Goal: Task Accomplishment & Management: Manage account settings

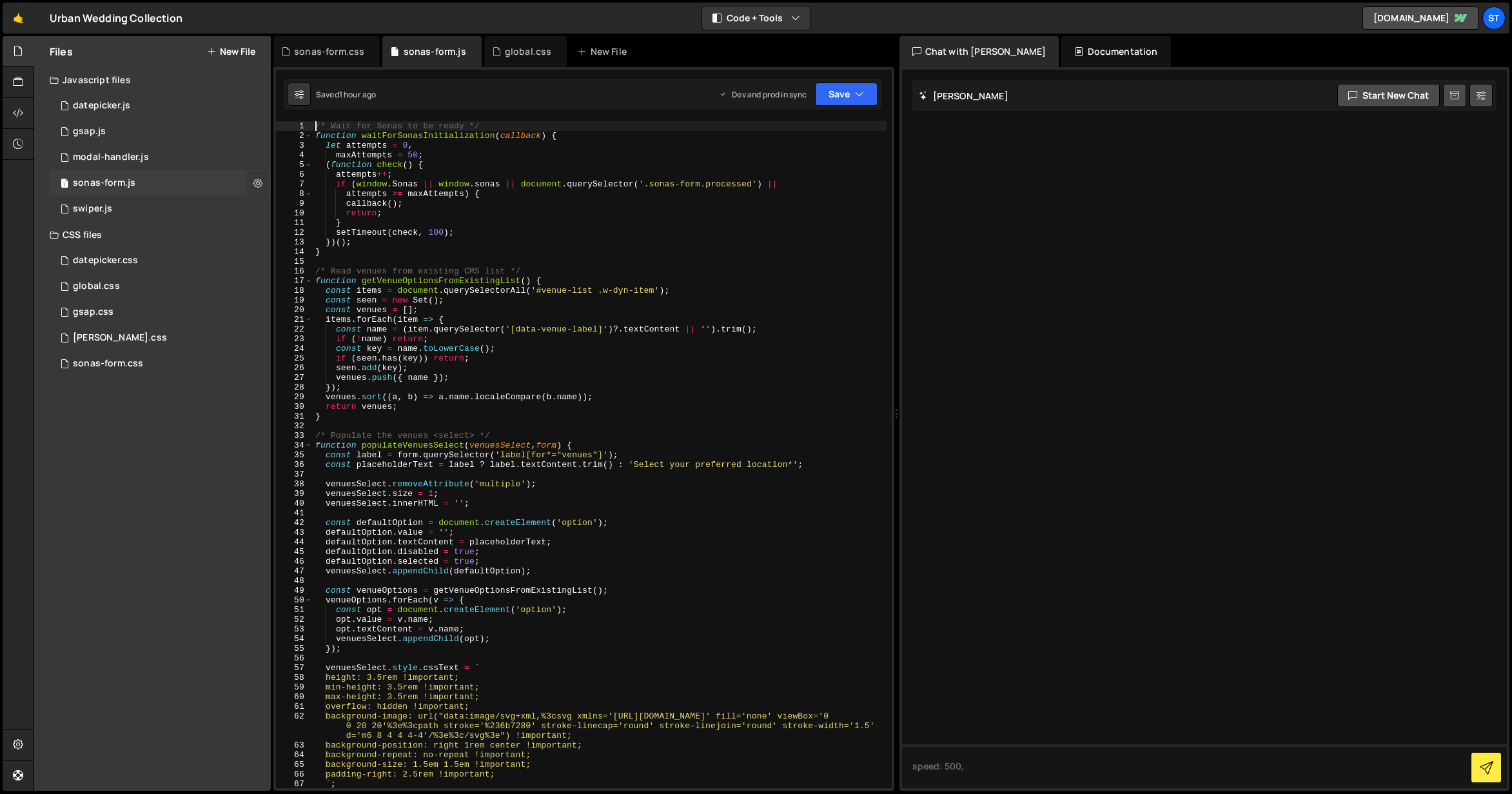
click at [259, 182] on icon at bounding box center [258, 182] width 9 height 12
type input "sonas-form"
radio input "true"
click at [323, 213] on button "Edit File Settings" at bounding box center [336, 210] width 126 height 25
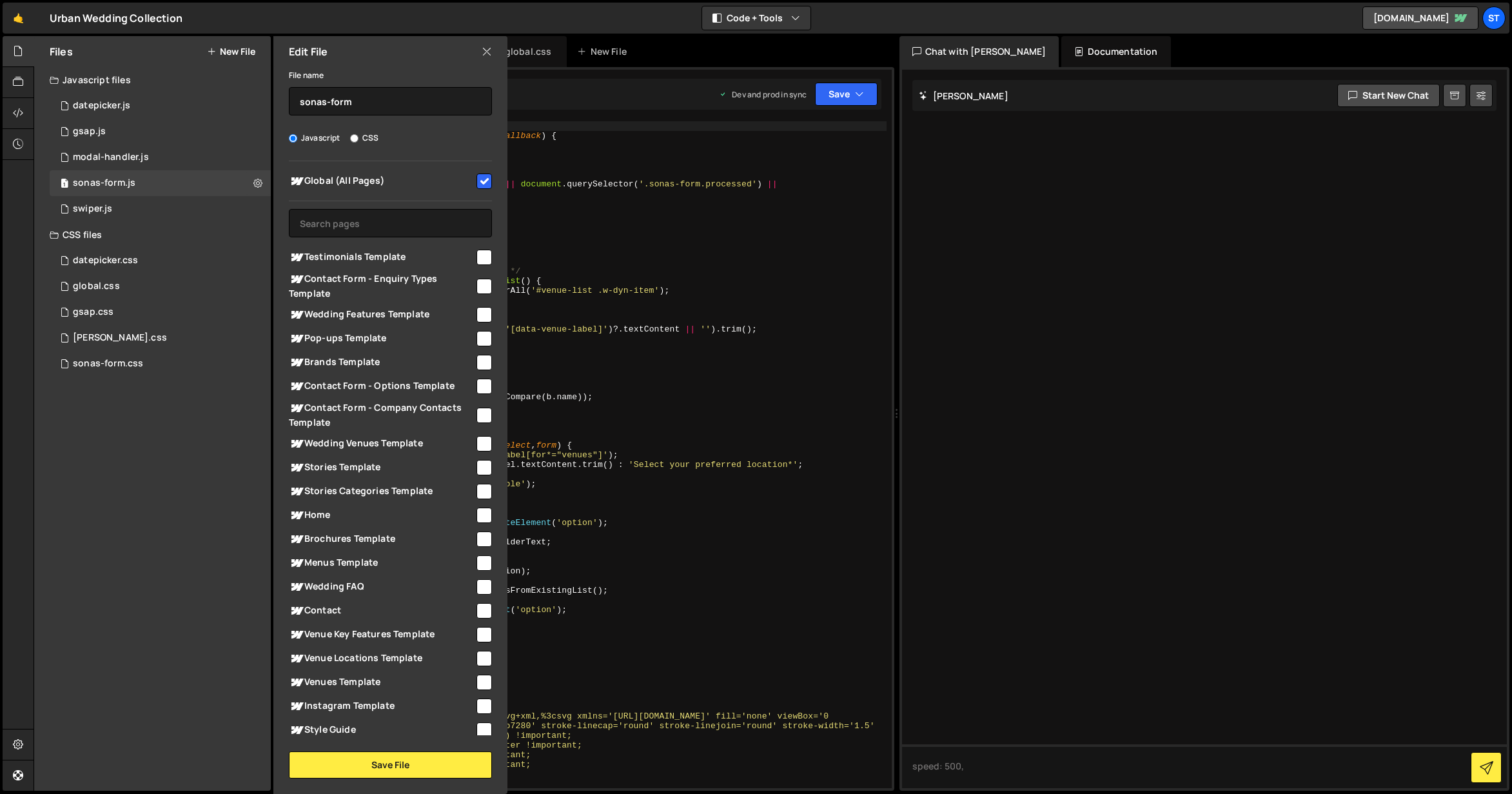
click at [480, 182] on input "checkbox" at bounding box center [484, 181] width 15 height 15
checkbox input "false"
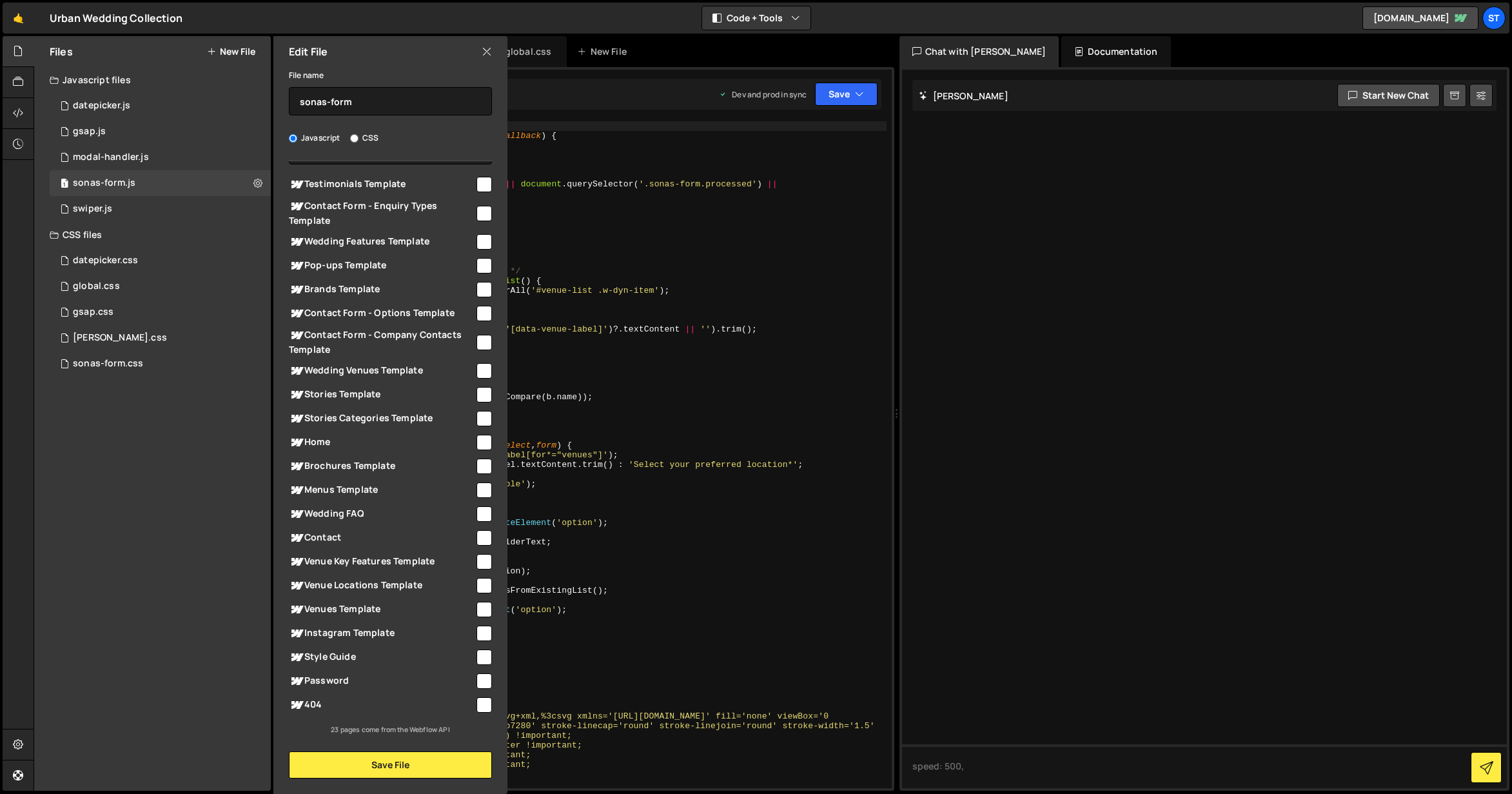
click at [480, 369] on input "checkbox" at bounding box center [484, 371] width 15 height 15
checkbox input "true"
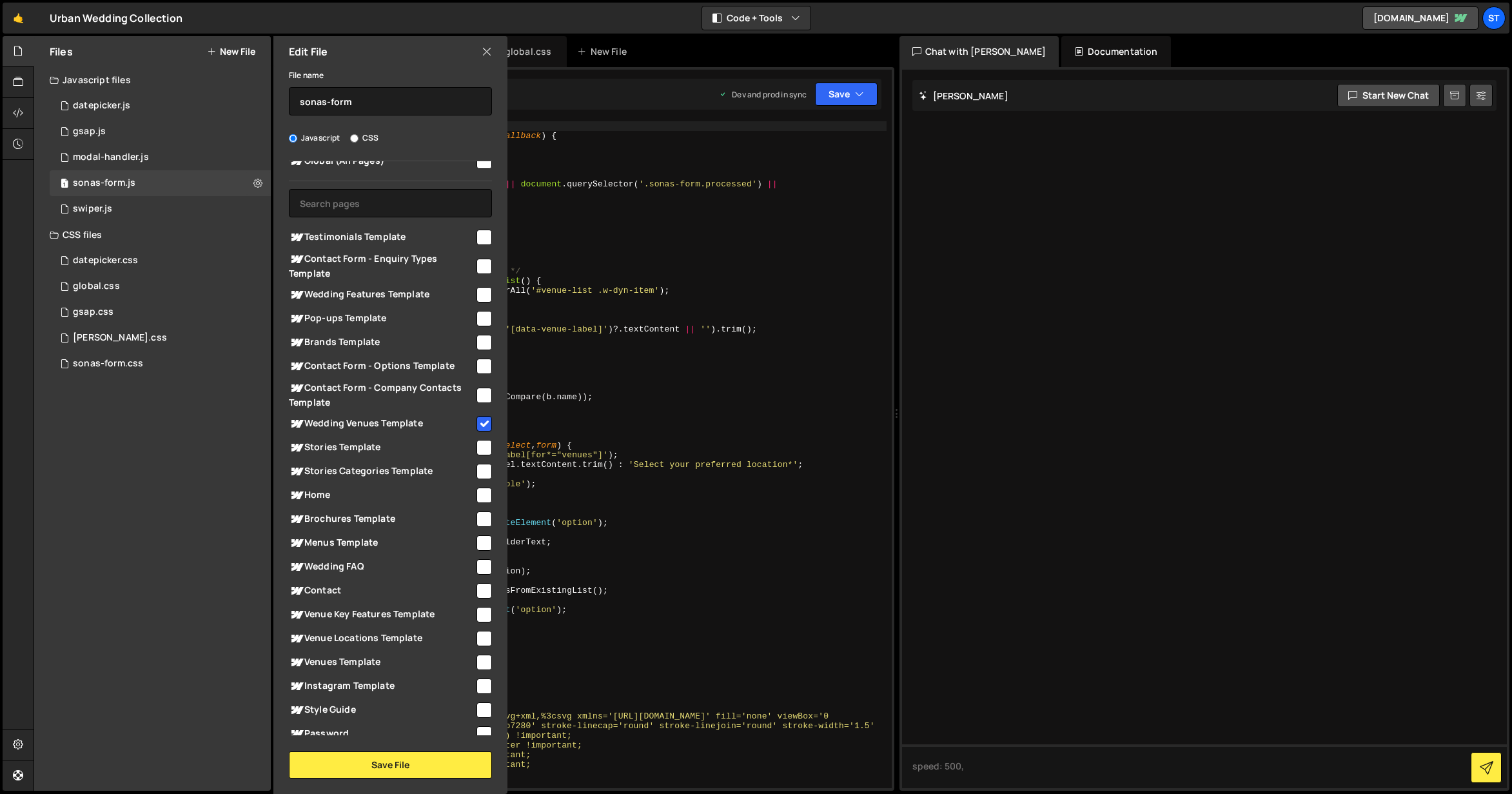
scroll to position [24, 0]
click at [477, 490] on input "checkbox" at bounding box center [484, 491] width 15 height 15
checkbox input "true"
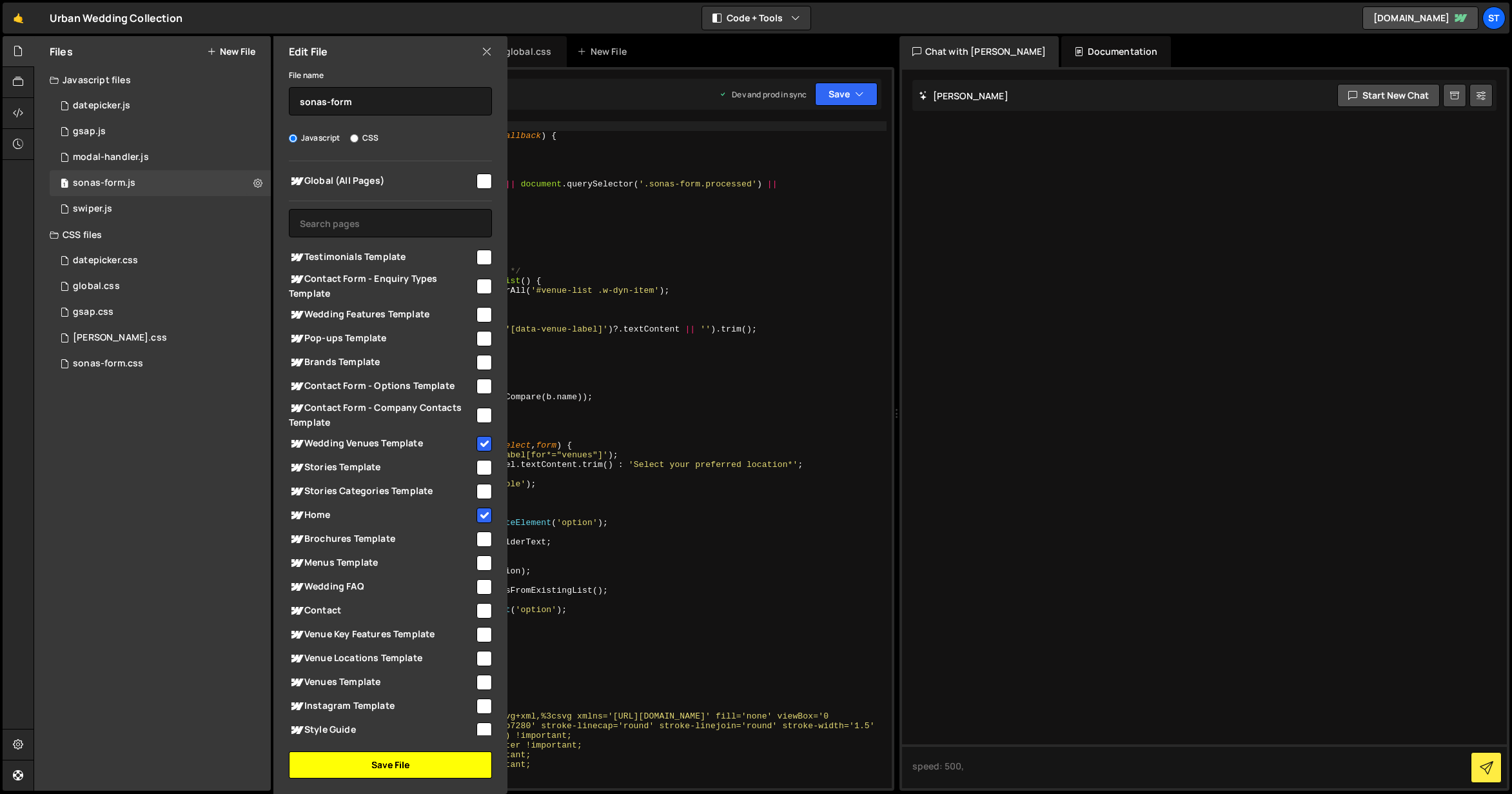
click at [410, 761] on button "Save File" at bounding box center [390, 765] width 203 height 27
checkbox input "false"
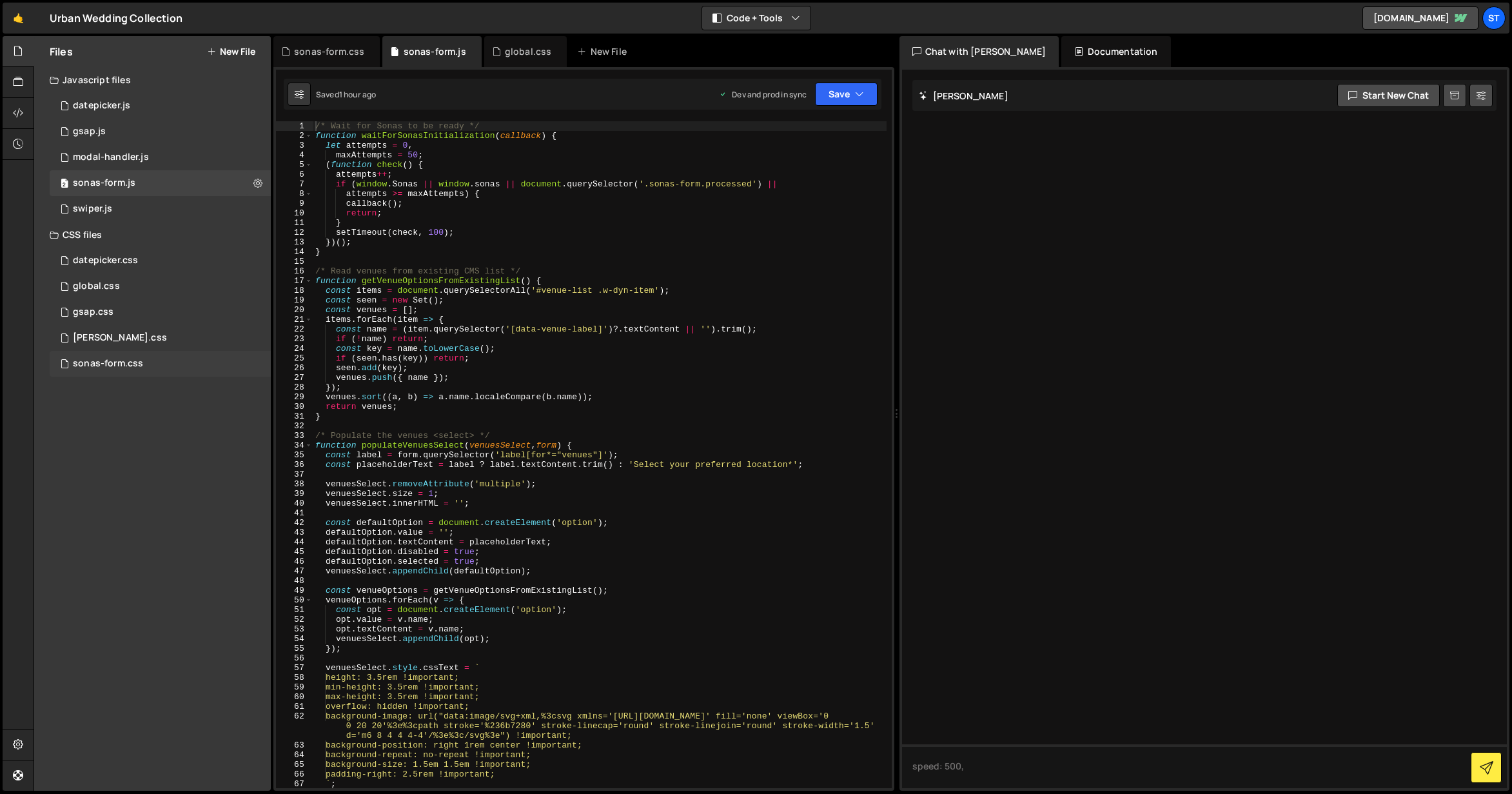
click at [256, 361] on div "sonas-form.css 0" at bounding box center [160, 364] width 221 height 25
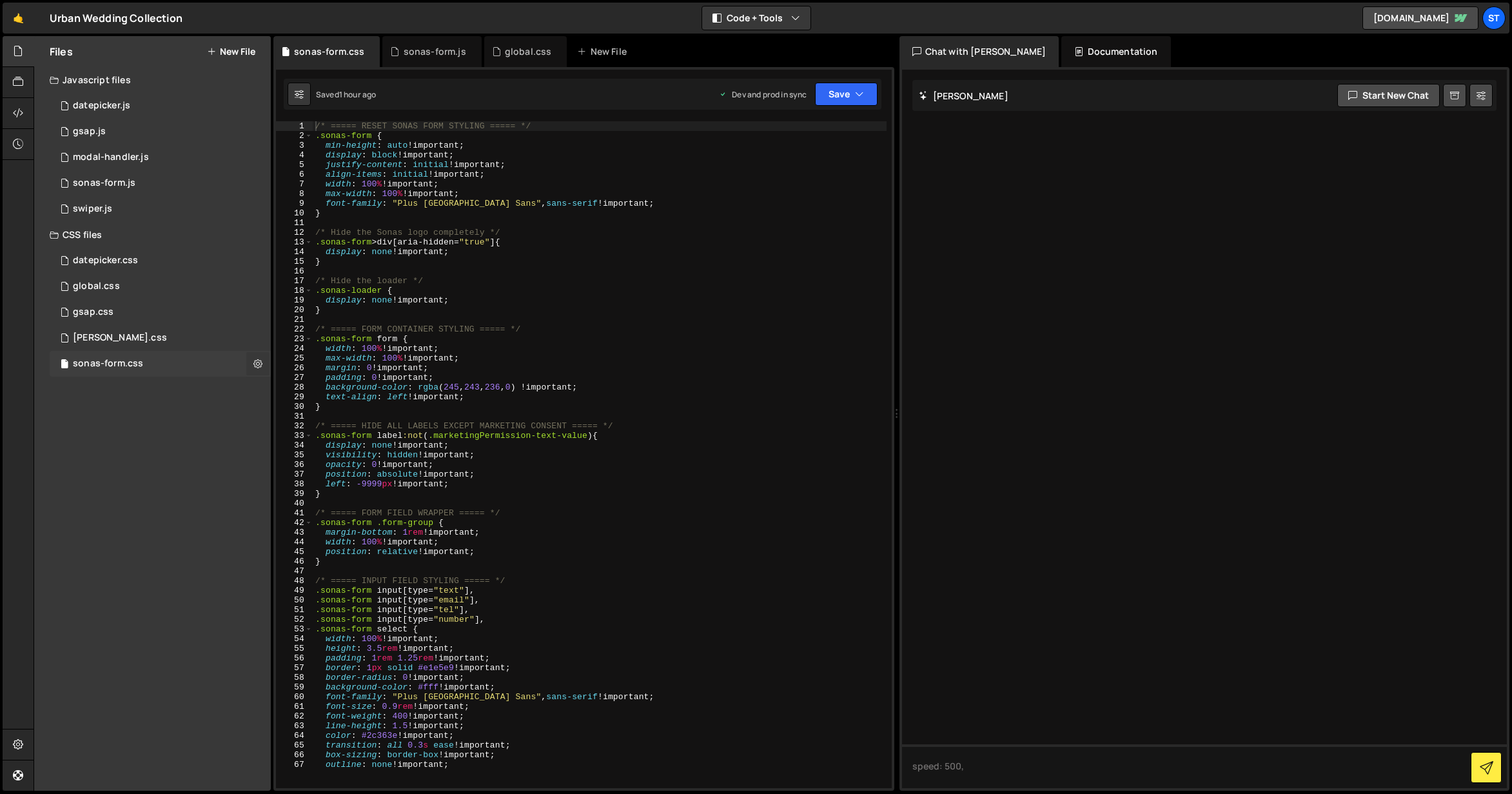
click at [258, 361] on icon at bounding box center [258, 363] width 9 height 12
type input "sonas-form"
radio input "false"
radio input "true"
click at [313, 388] on button "Edit File Settings" at bounding box center [336, 390] width 126 height 25
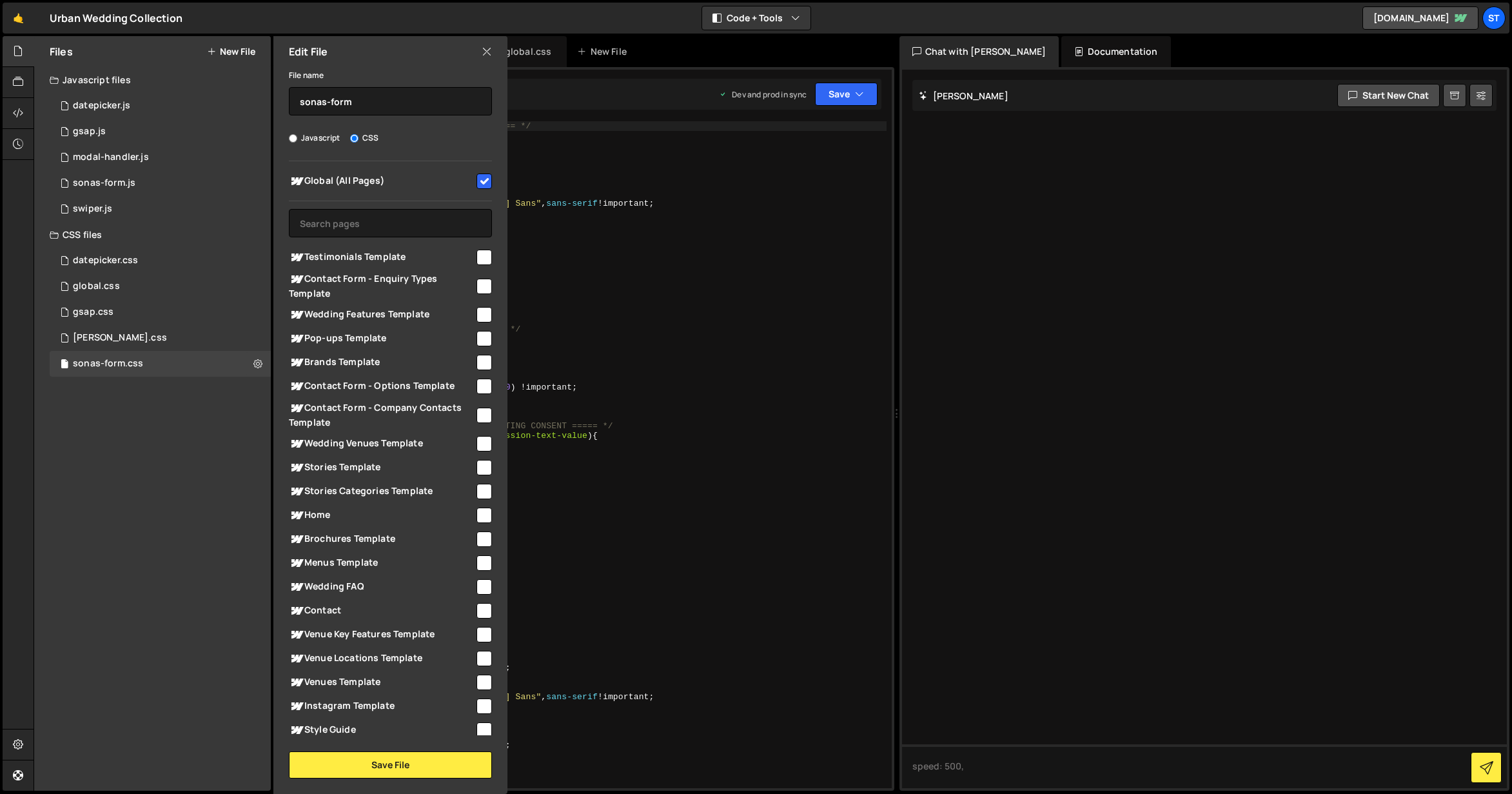
click at [481, 177] on input "checkbox" at bounding box center [484, 181] width 15 height 15
checkbox input "false"
click at [481, 517] on input "checkbox" at bounding box center [484, 515] width 15 height 15
checkbox input "true"
drag, startPoint x: 477, startPoint y: 442, endPoint x: 464, endPoint y: 490, distance: 49.7
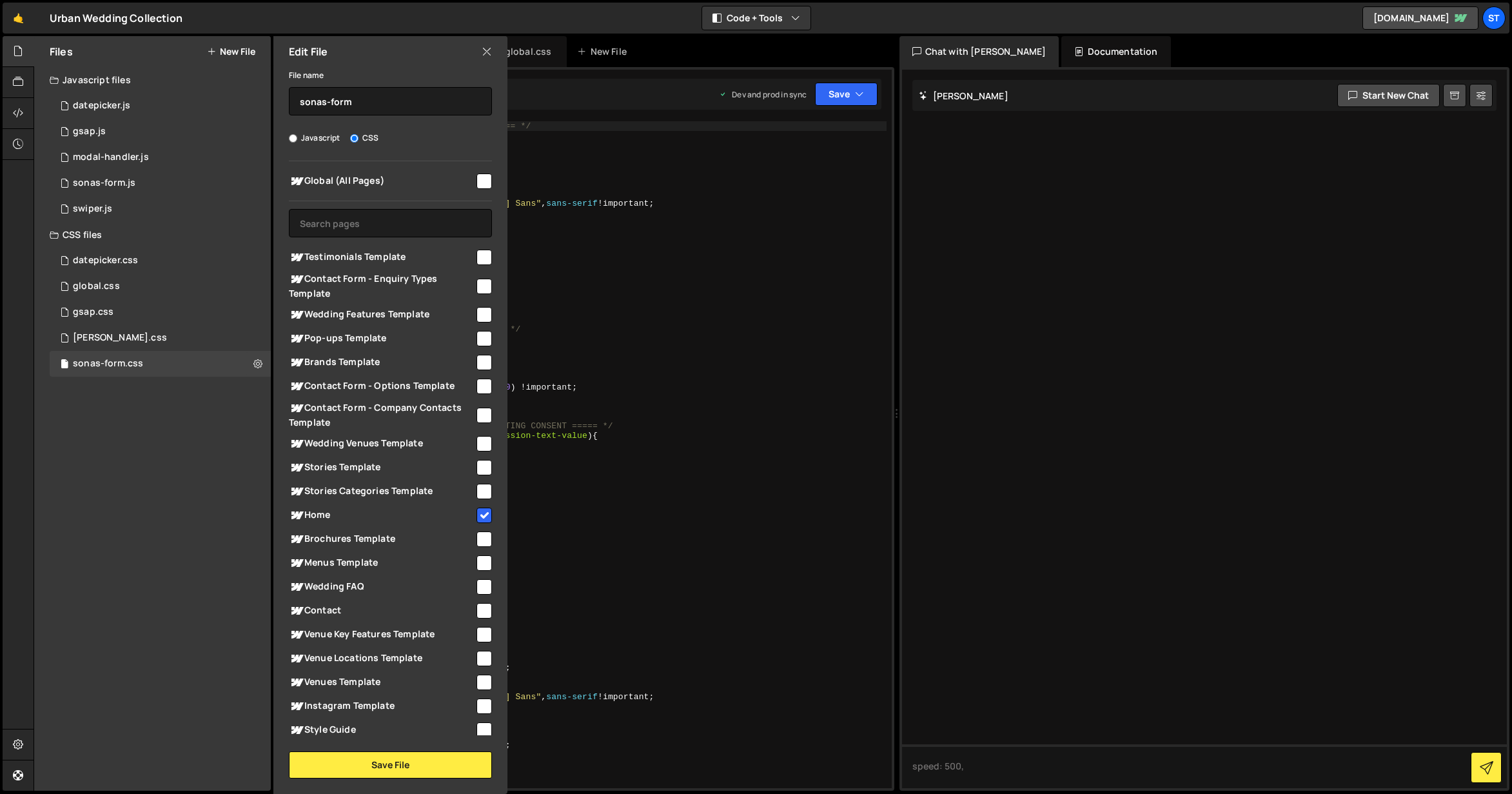
click at [477, 442] on input "checkbox" at bounding box center [484, 444] width 15 height 15
checkbox input "true"
click at [401, 763] on button "Save File" at bounding box center [390, 765] width 203 height 27
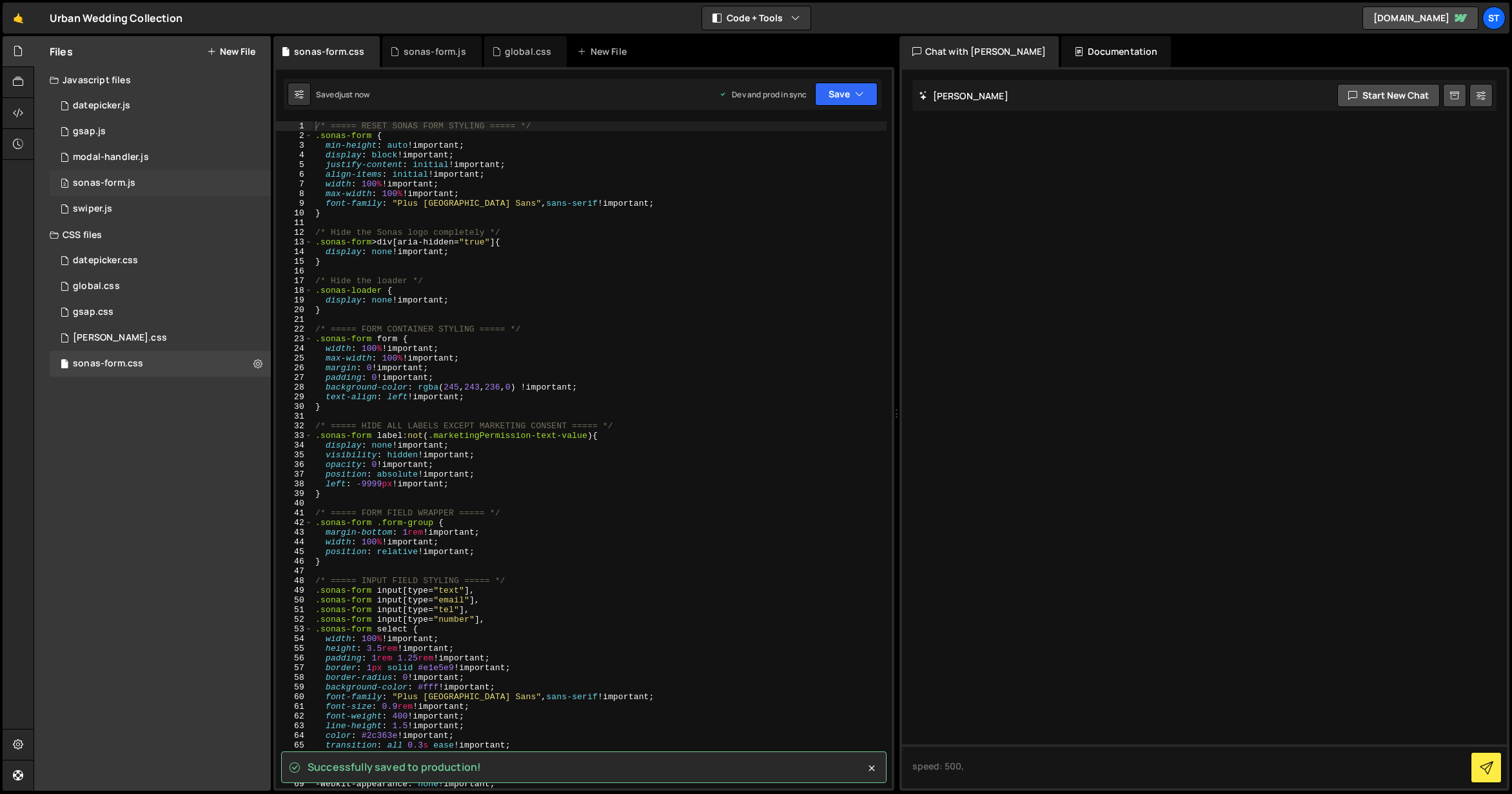
click at [155, 178] on div "2 sonas-form.js 0" at bounding box center [160, 183] width 221 height 25
